Goal: Information Seeking & Learning: Learn about a topic

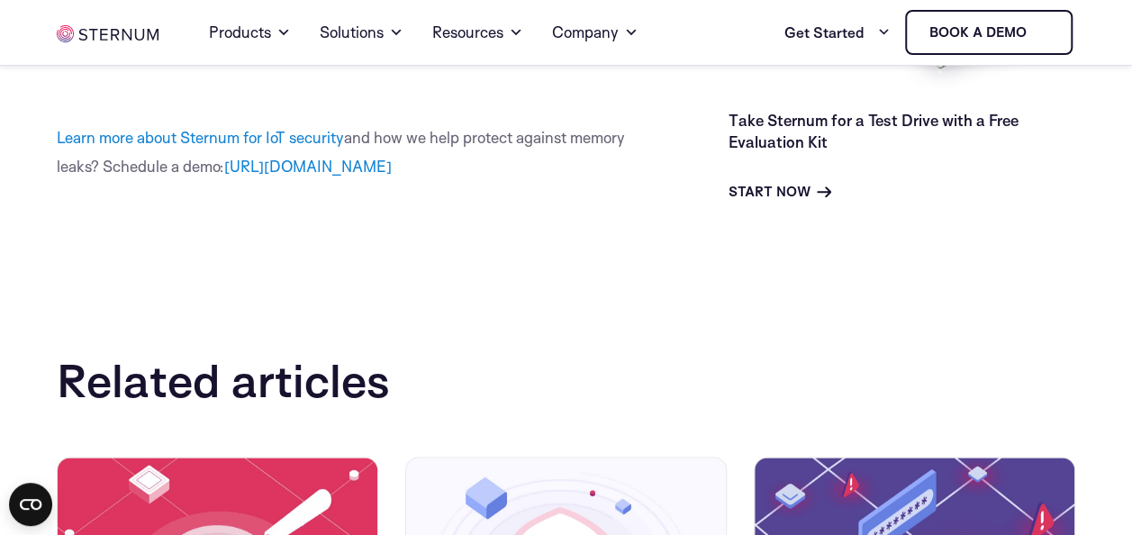
scroll to position [10881, 0]
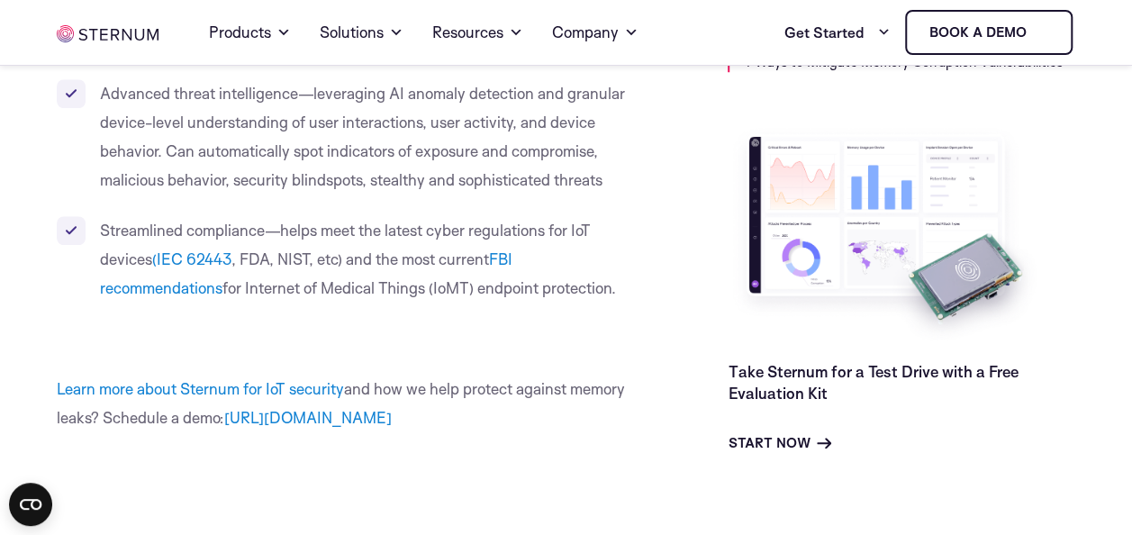
click at [98, 24] on link at bounding box center [108, 33] width 102 height 22
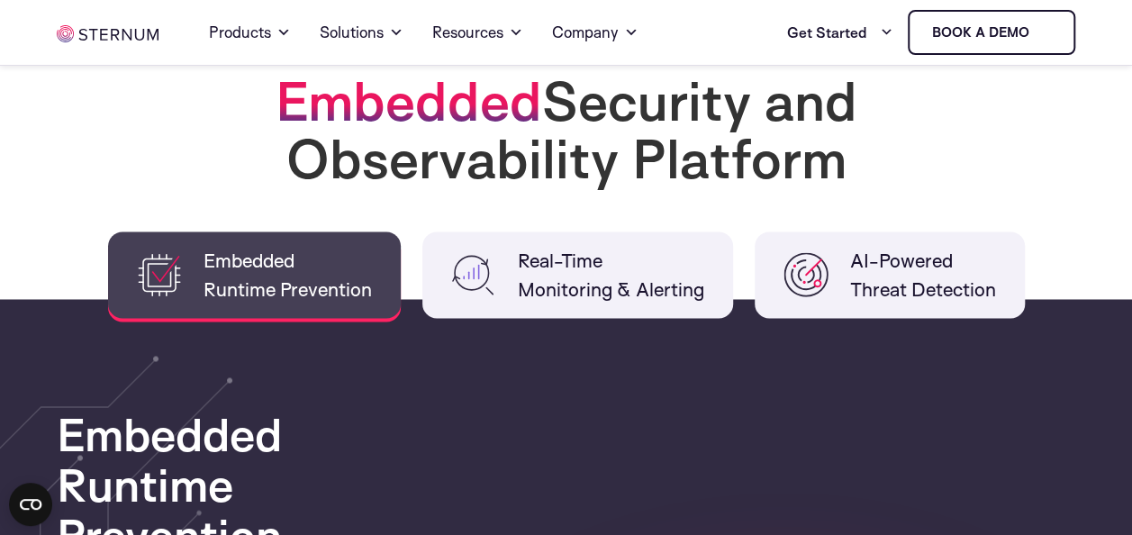
scroll to position [1351, 0]
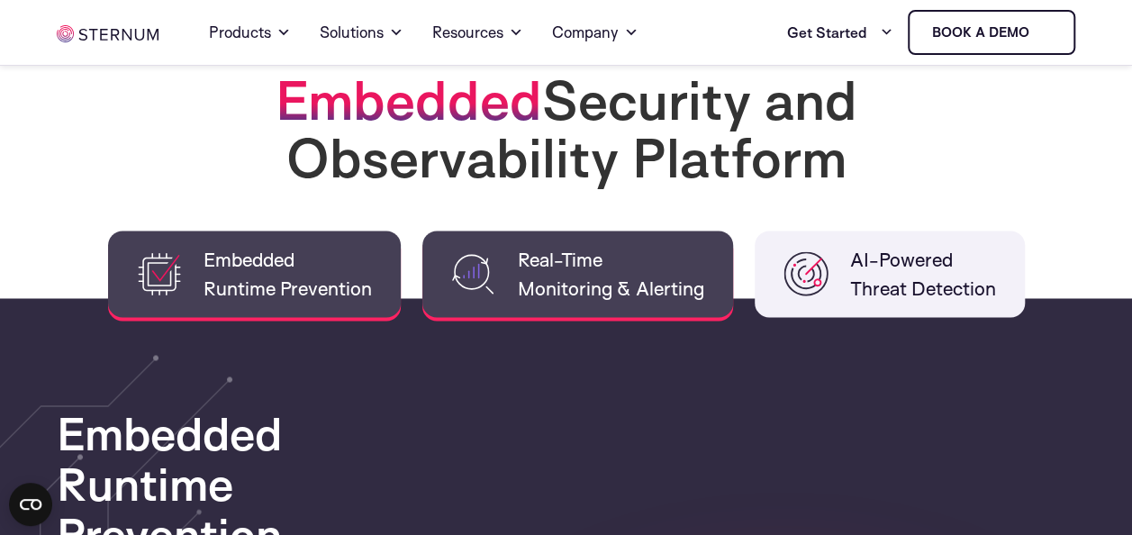
click at [603, 277] on span "Real-Time Monitoring & Alerting" at bounding box center [611, 274] width 186 height 58
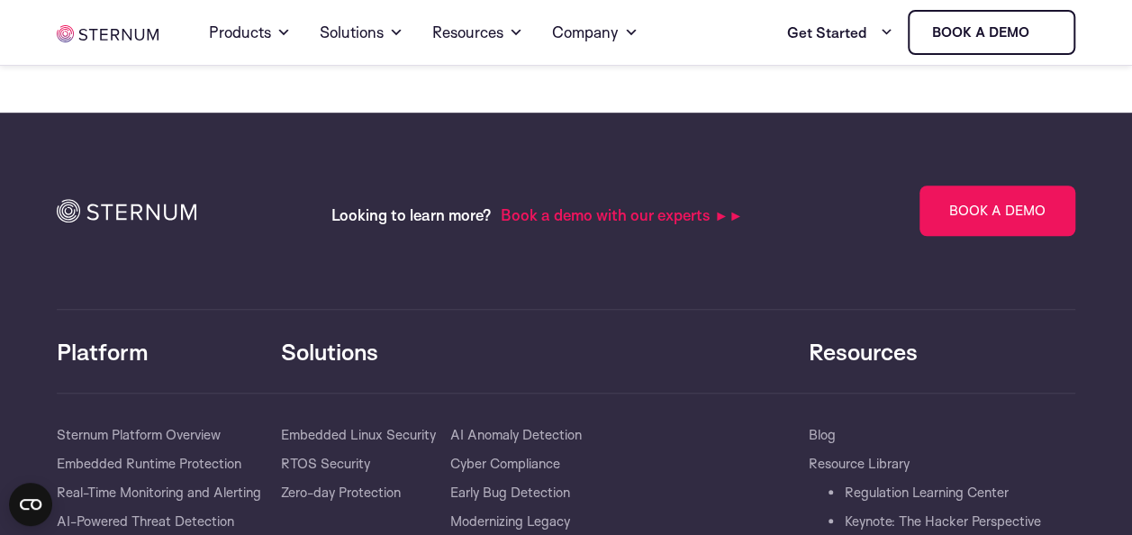
scroll to position [3964, 0]
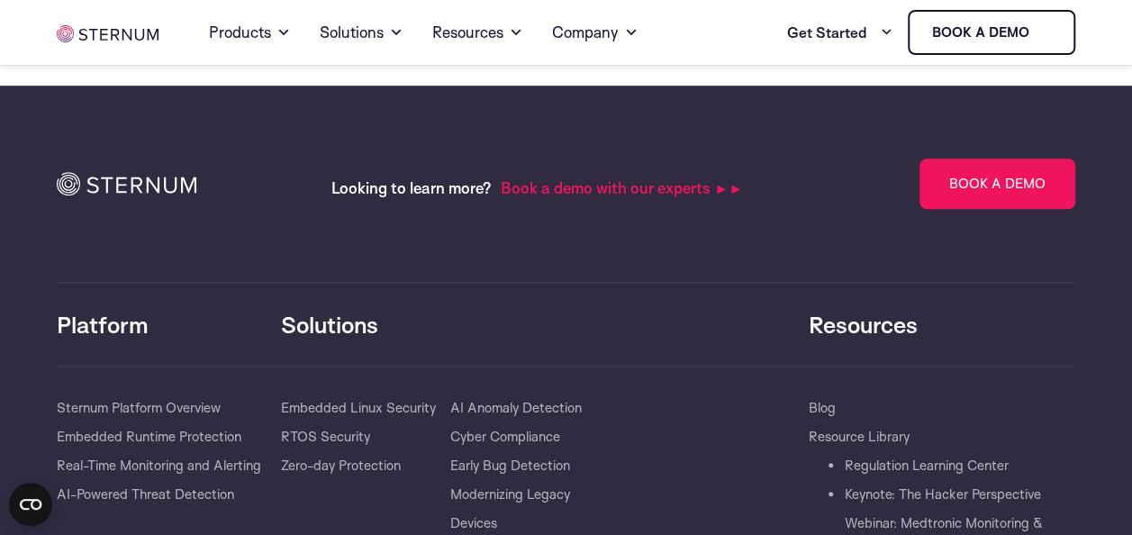
click at [68, 23] on link at bounding box center [108, 33] width 102 height 22
